Goal: Navigation & Orientation: Find specific page/section

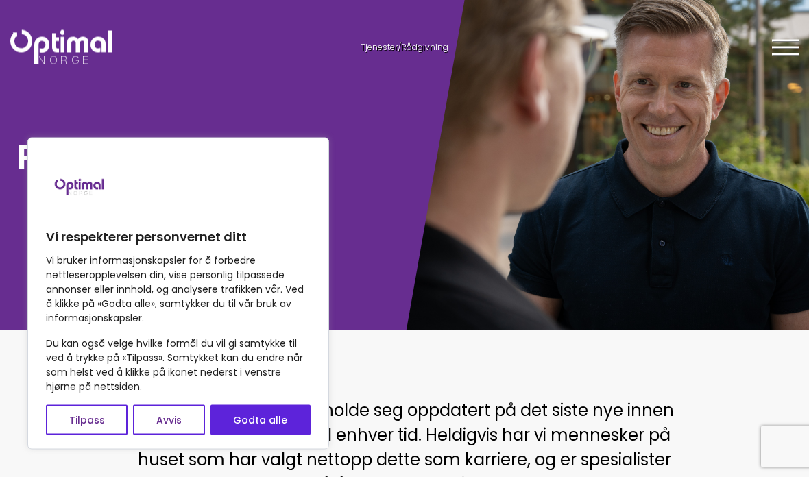
scroll to position [40, 0]
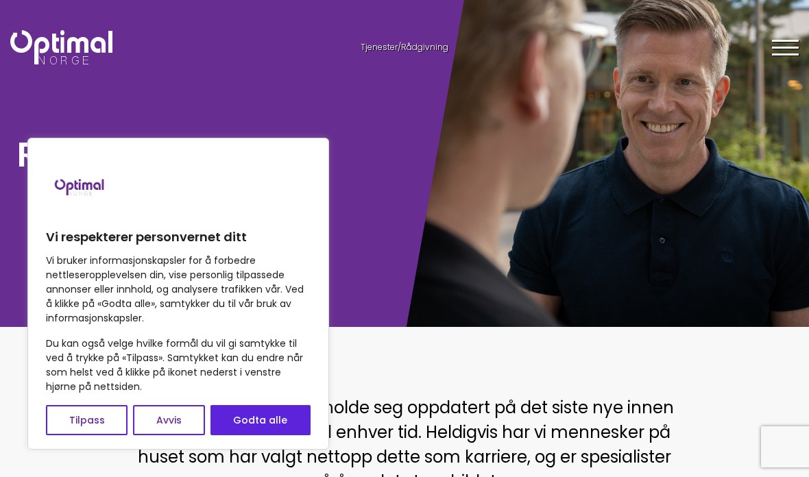
click at [282, 435] on button "Godta alle" at bounding box center [260, 420] width 100 height 30
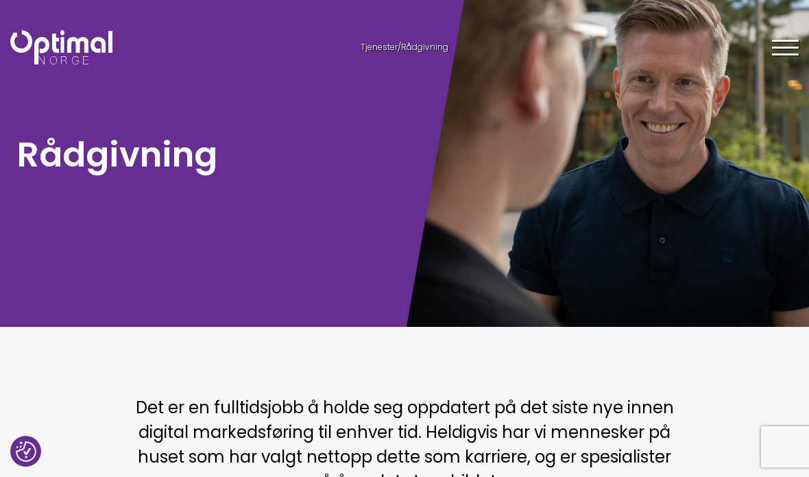
checkbox input "true"
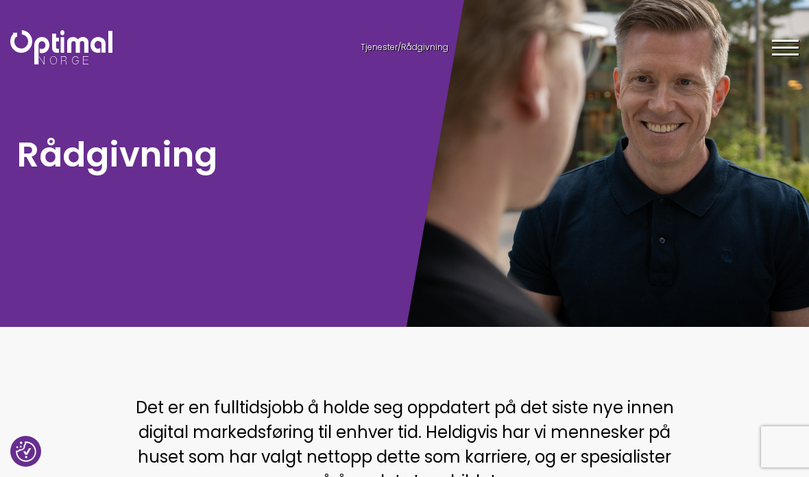
click at [772, 62] on div at bounding box center [785, 50] width 27 height 34
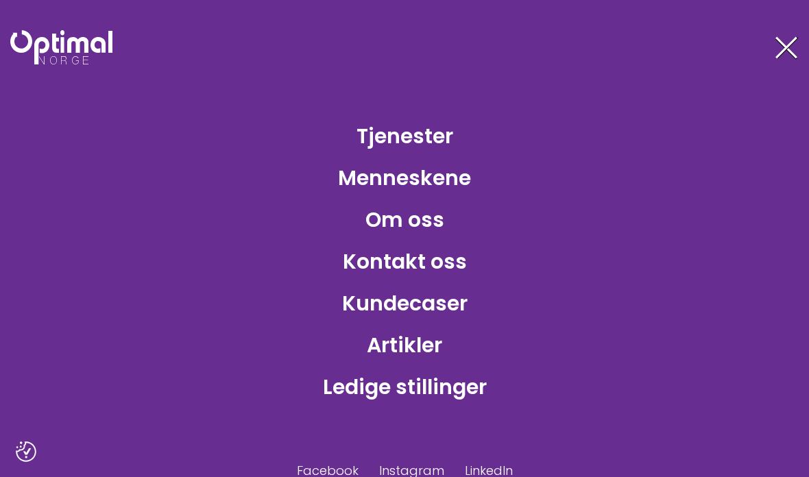
click at [416, 227] on link "Om oss" at bounding box center [404, 219] width 101 height 45
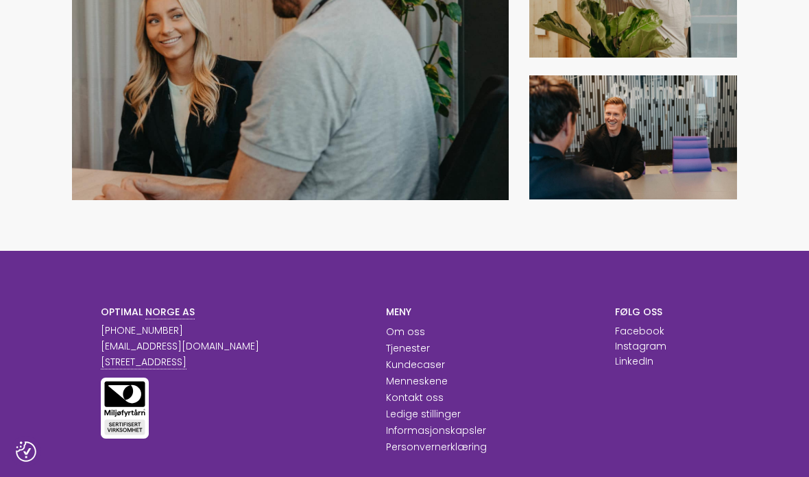
scroll to position [1540, 0]
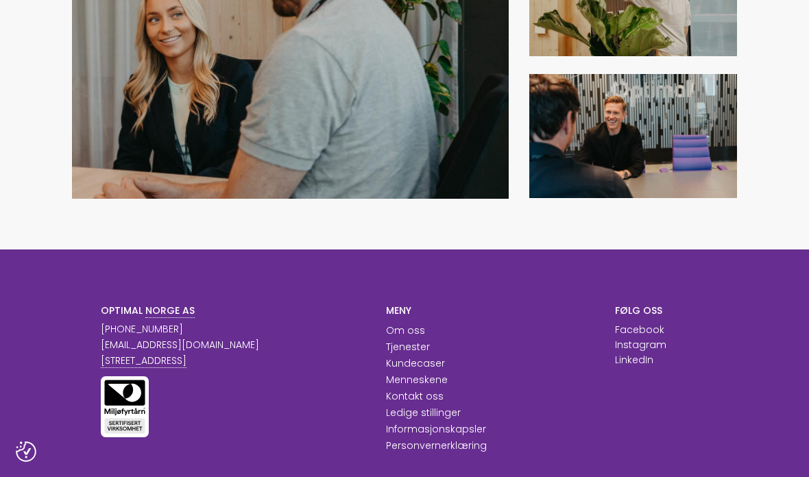
click at [433, 376] on link "Menneskene" at bounding box center [417, 380] width 62 height 14
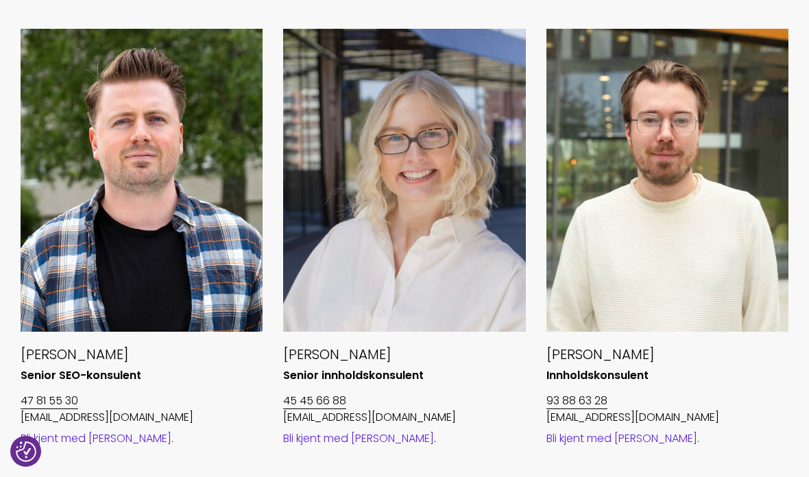
scroll to position [1013, 0]
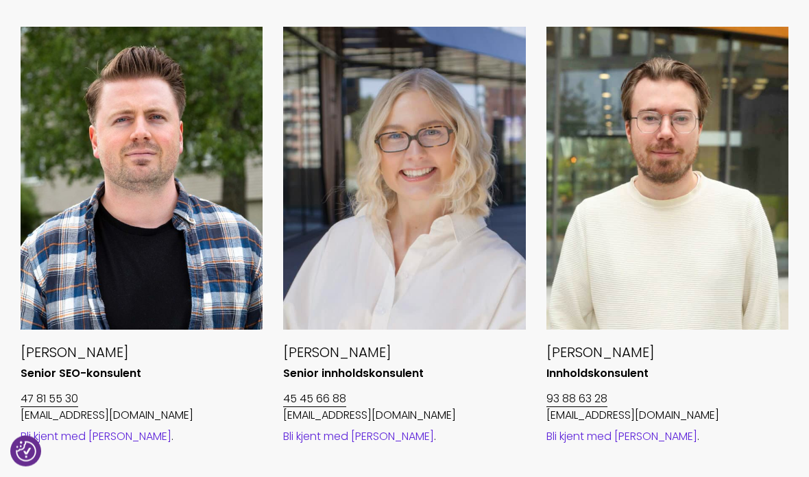
click at [371, 440] on link "Bli kjent med Maria" at bounding box center [358, 437] width 151 height 16
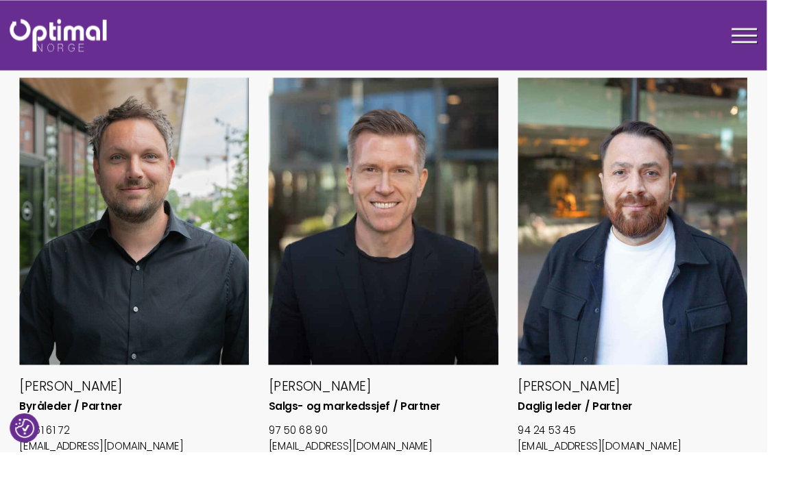
scroll to position [489, 0]
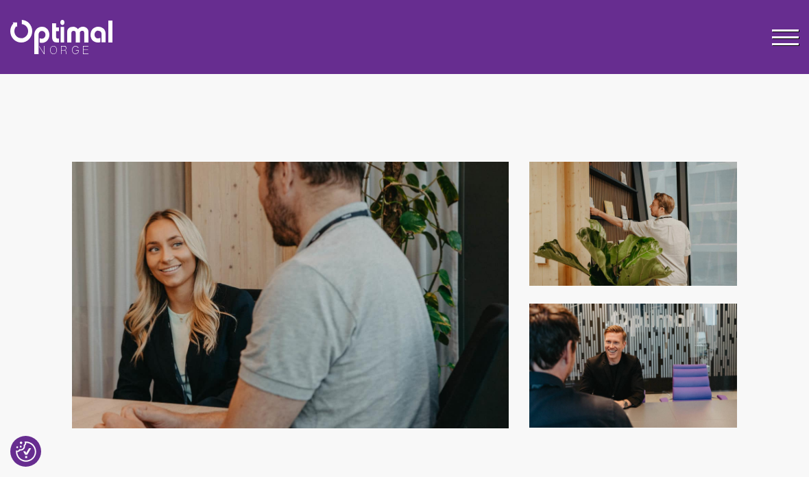
scroll to position [1308, 0]
